Goal: Transaction & Acquisition: Purchase product/service

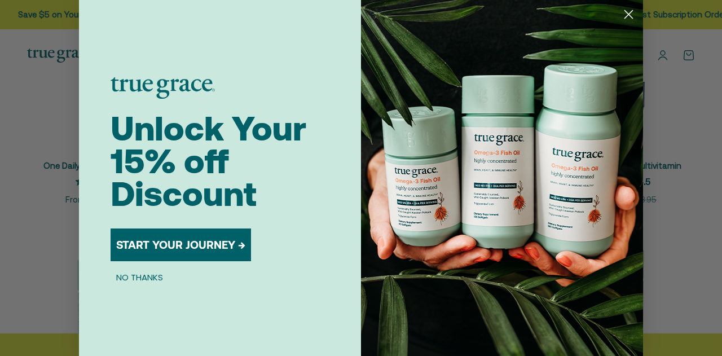
click at [627, 9] on circle "Close dialog" at bounding box center [628, 14] width 19 height 19
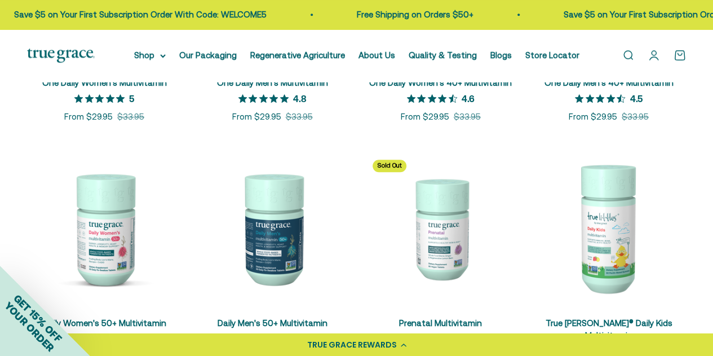
scroll to position [338, 0]
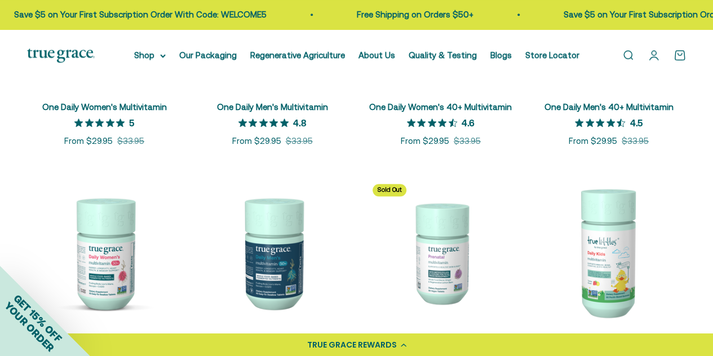
click at [134, 104] on link "One Daily Women's Multivitamin" at bounding box center [104, 107] width 125 height 10
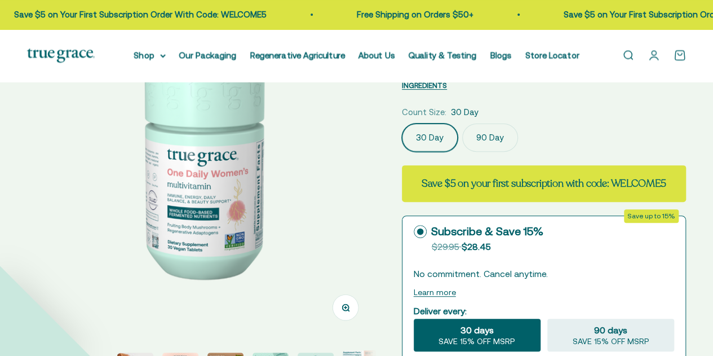
scroll to position [169, 0]
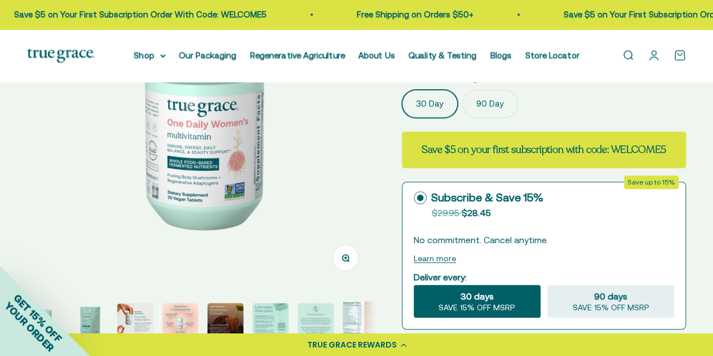
select select "3"
click at [151, 323] on img "Go to item 3" at bounding box center [135, 321] width 36 height 36
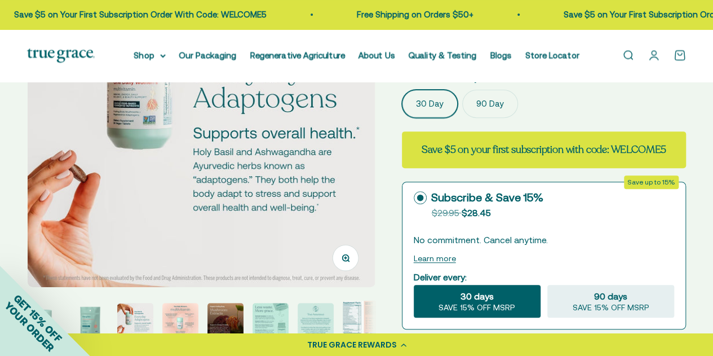
scroll to position [0, 708]
click at [348, 307] on img "Go to item 8" at bounding box center [361, 320] width 36 height 38
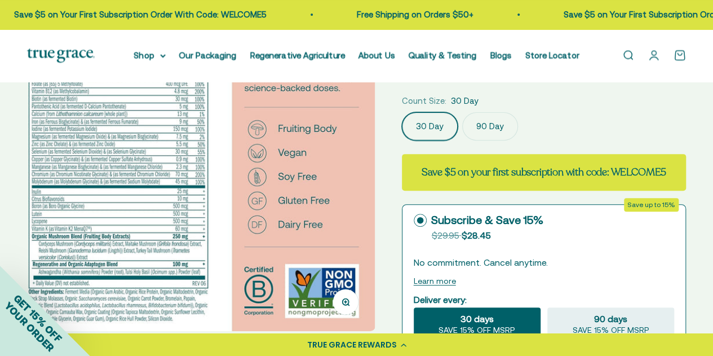
scroll to position [113, 0]
